Goal: Task Accomplishment & Management: Complete application form

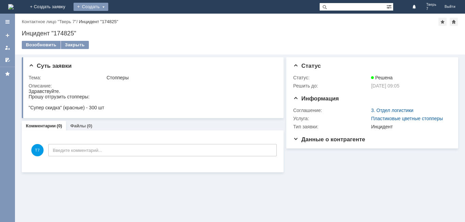
click at [108, 5] on div "Создать" at bounding box center [90, 7] width 35 height 8
click at [127, 20] on link "Заявка" at bounding box center [101, 20] width 52 height 8
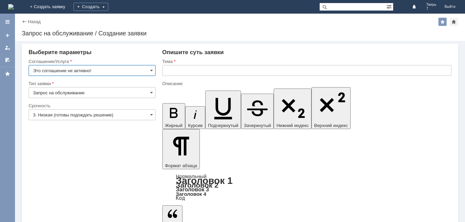
click at [185, 72] on input "text" at bounding box center [306, 70] width 289 height 11
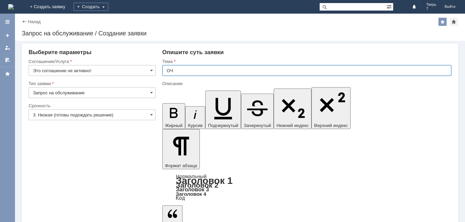
type input "ОЧ"
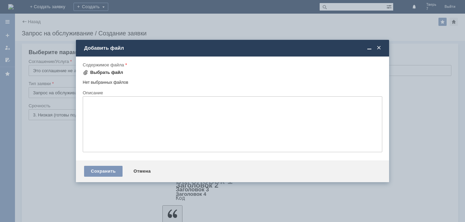
click at [102, 74] on div "Выбрать файл" at bounding box center [106, 72] width 33 height 5
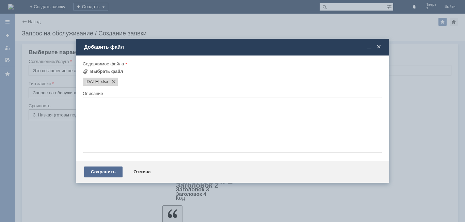
click at [102, 170] on div "Сохранить" at bounding box center [103, 171] width 38 height 11
